Goal: Information Seeking & Learning: Learn about a topic

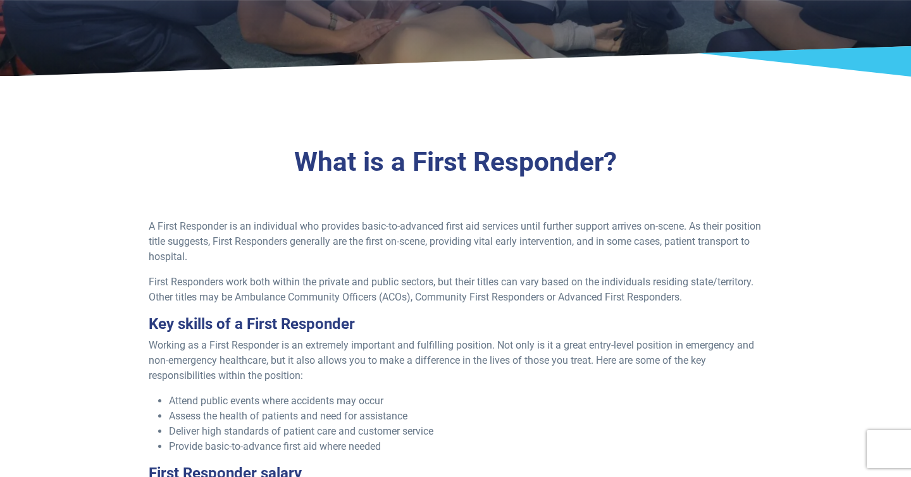
scroll to position [289, 0]
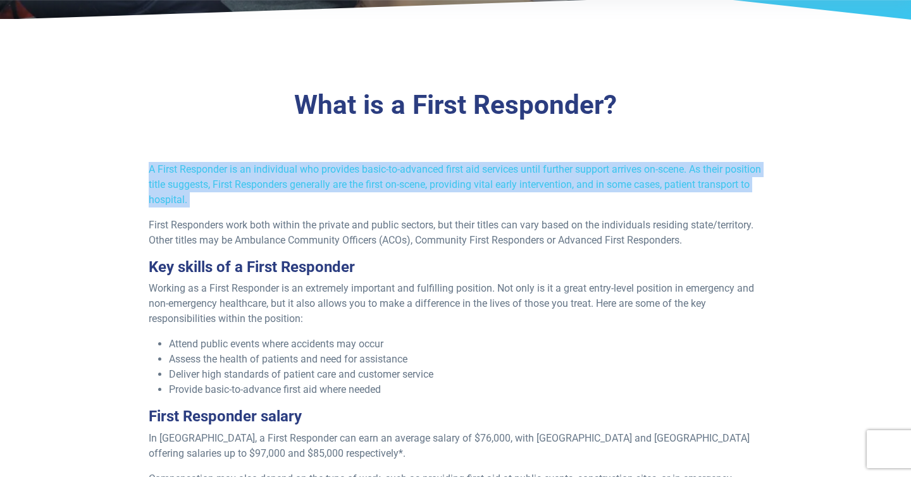
drag, startPoint x: 141, startPoint y: 168, endPoint x: 302, endPoint y: 210, distance: 166.7
click at [303, 210] on div "A First Responder is an individual who provides basic-to-advanced first aid ser…" at bounding box center [456, 389] width 630 height 454
copy div "A First Responder is an individual who provides basic-to-advanced first aid ser…"
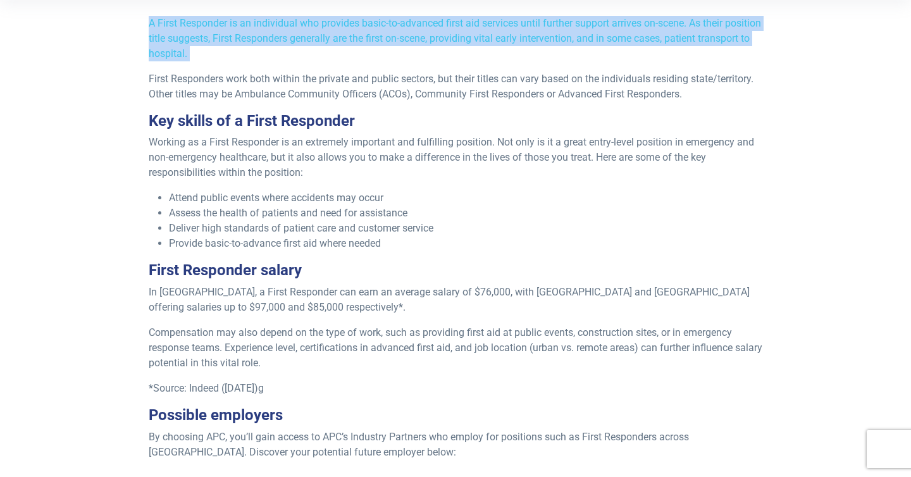
scroll to position [435, 0]
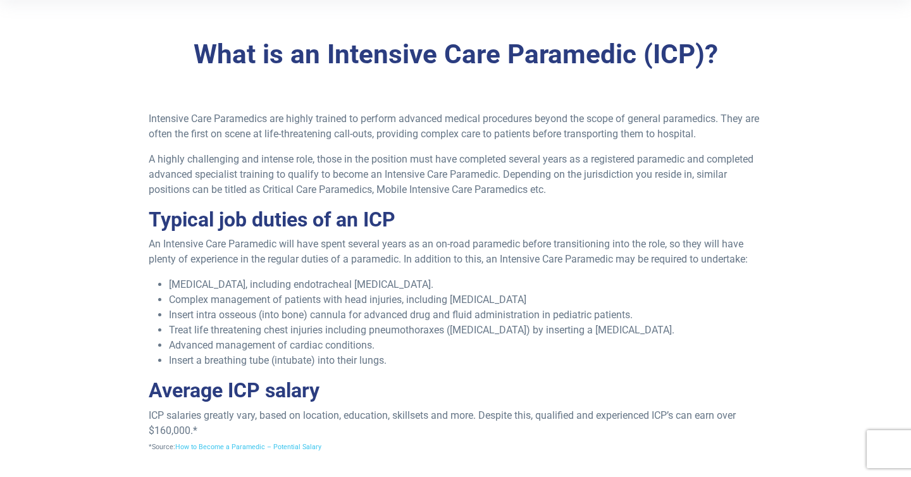
scroll to position [320, 0]
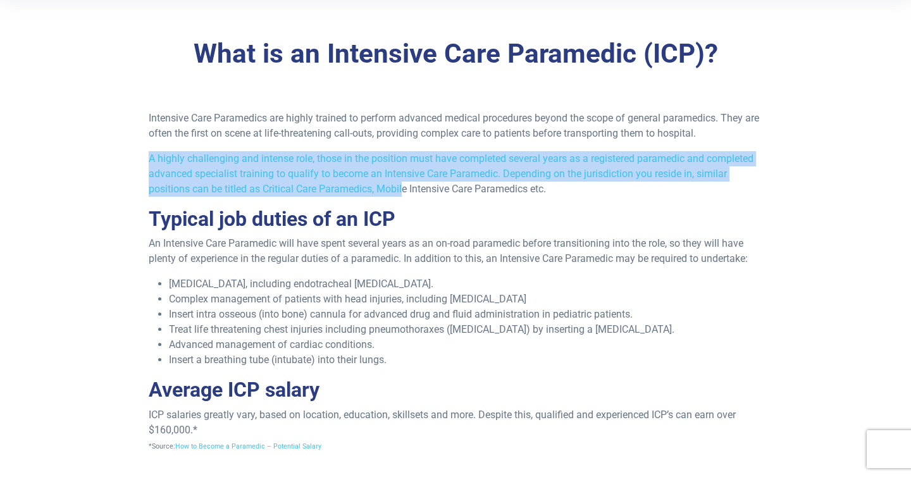
drag, startPoint x: 128, startPoint y: 160, endPoint x: 403, endPoint y: 184, distance: 275.7
click at [403, 184] on div "Intensive Care Paramedics are highly trained to perform advanced medical proced…" at bounding box center [456, 287] width 756 height 353
click at [403, 184] on p "A highly challenging and intense role, those in the position must have complete…" at bounding box center [456, 174] width 615 height 46
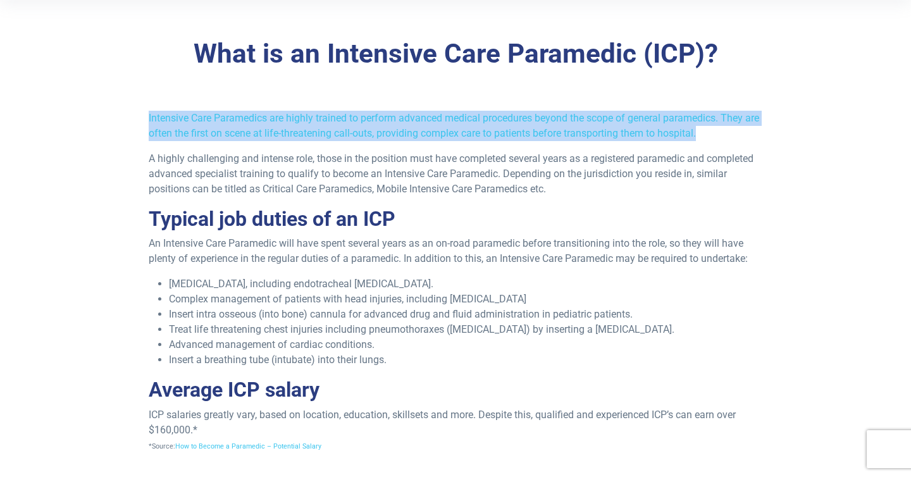
drag, startPoint x: 132, startPoint y: 114, endPoint x: 725, endPoint y: 141, distance: 593.7
click at [725, 141] on div "Intensive Care Paramedics are highly trained to perform advanced medical proced…" at bounding box center [456, 287] width 756 height 353
copy p "Intensive Care Paramedics are highly trained to perform advanced medical proced…"
